Goal: Navigation & Orientation: Find specific page/section

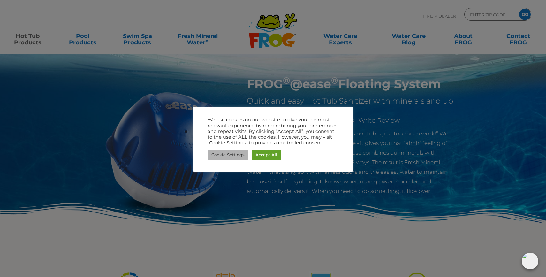
click at [238, 158] on link "Cookie Settings" at bounding box center [228, 155] width 41 height 10
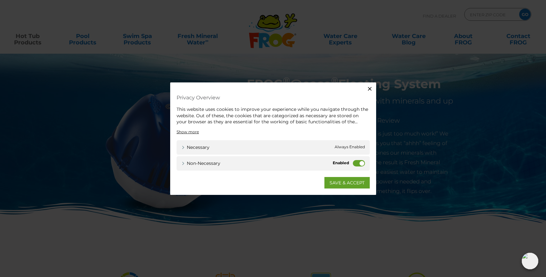
click at [357, 163] on label "Non-necessary" at bounding box center [359, 163] width 12 height 6
click at [0, 0] on input "Non-necessary" at bounding box center [0, 0] width 0 height 0
click at [352, 182] on link "SAVE & ACCEPT" at bounding box center [347, 183] width 45 height 12
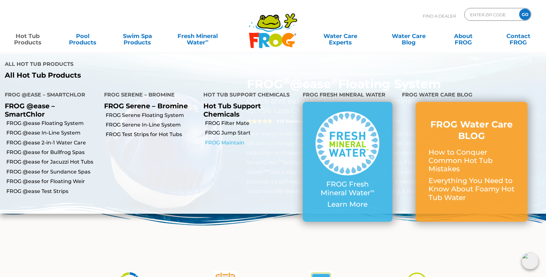
click at [230, 142] on link "FROG Maintain" at bounding box center [251, 142] width 93 height 7
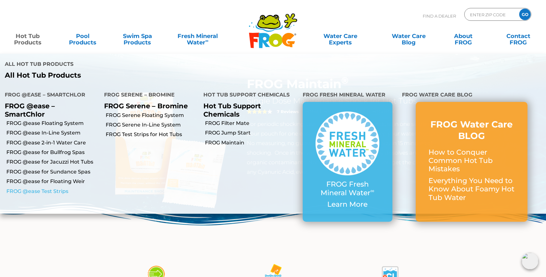
click at [35, 191] on link "FROG @ease Test Strips" at bounding box center [52, 191] width 93 height 7
